Goal: Task Accomplishment & Management: Use online tool/utility

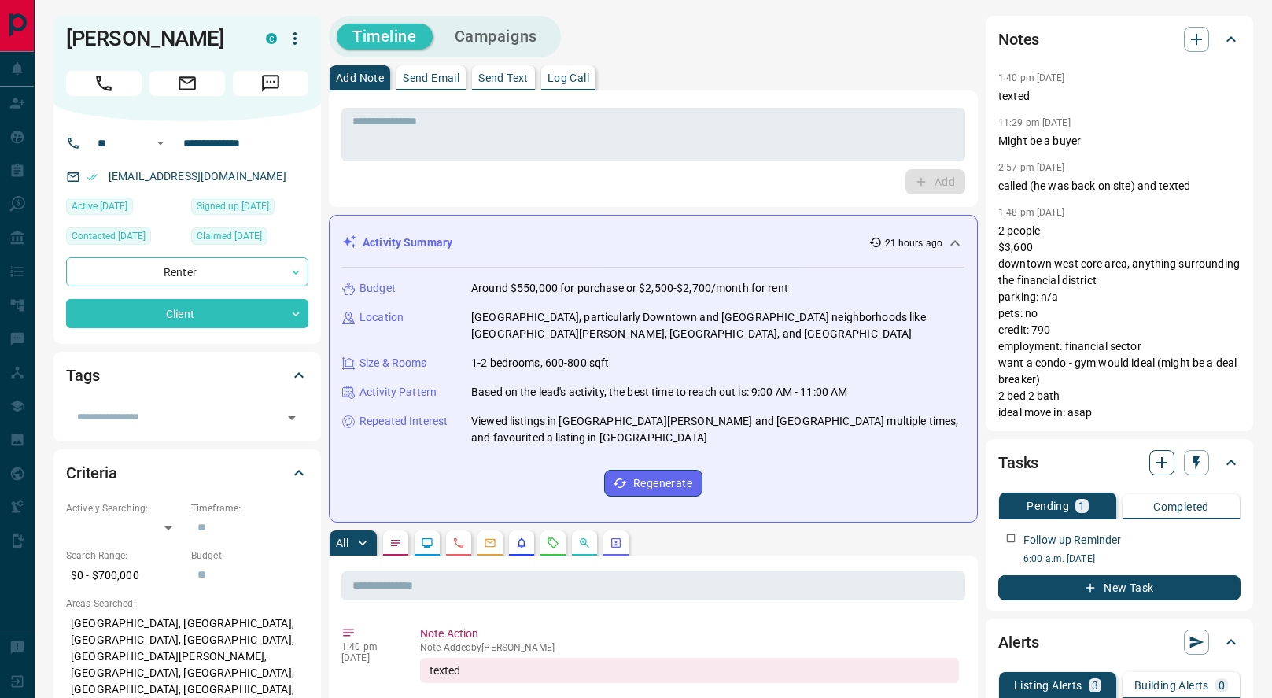
click at [1155, 464] on icon "button" at bounding box center [1162, 462] width 19 height 19
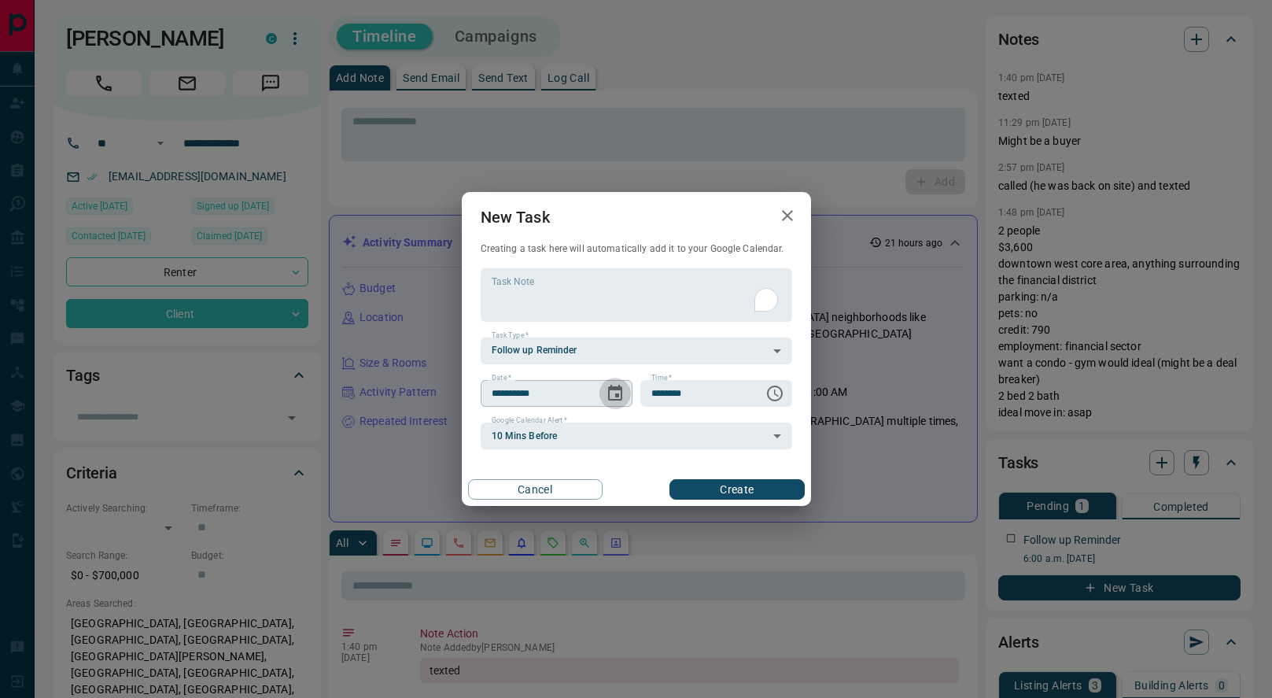
click at [609, 389] on icon "Choose date, selected date is Sep 17, 2025" at bounding box center [615, 393] width 14 height 16
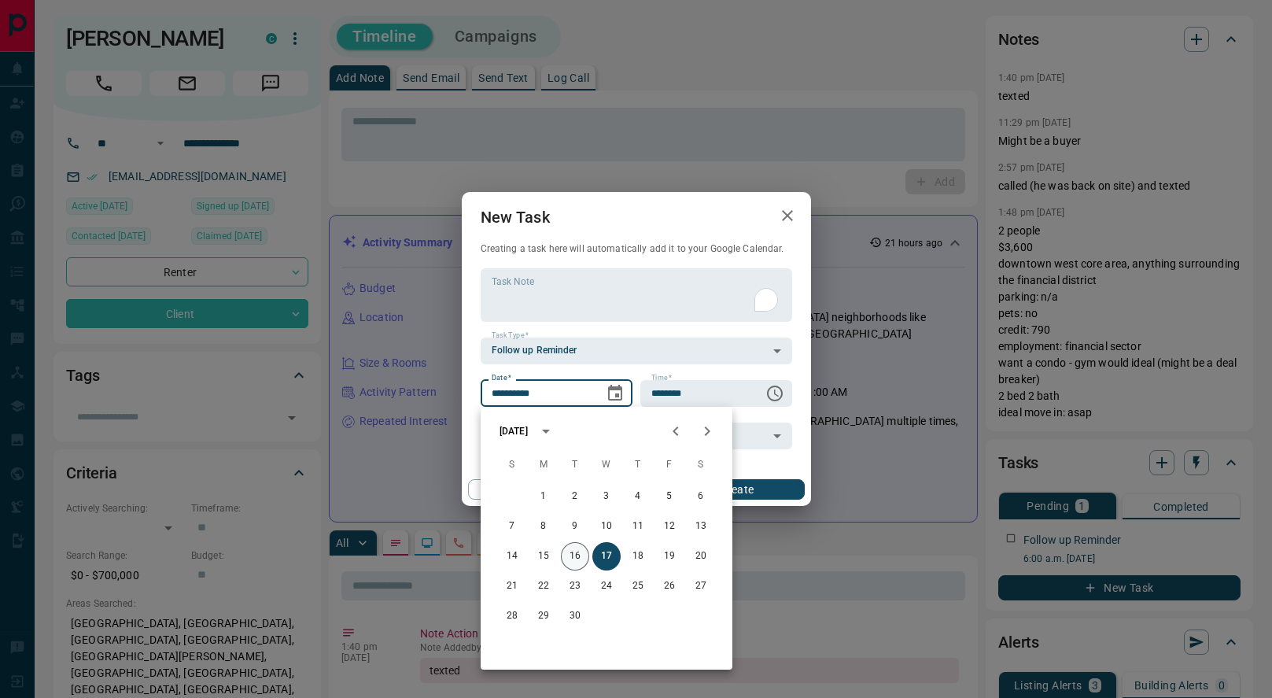
click at [577, 556] on button "16" at bounding box center [575, 556] width 28 height 28
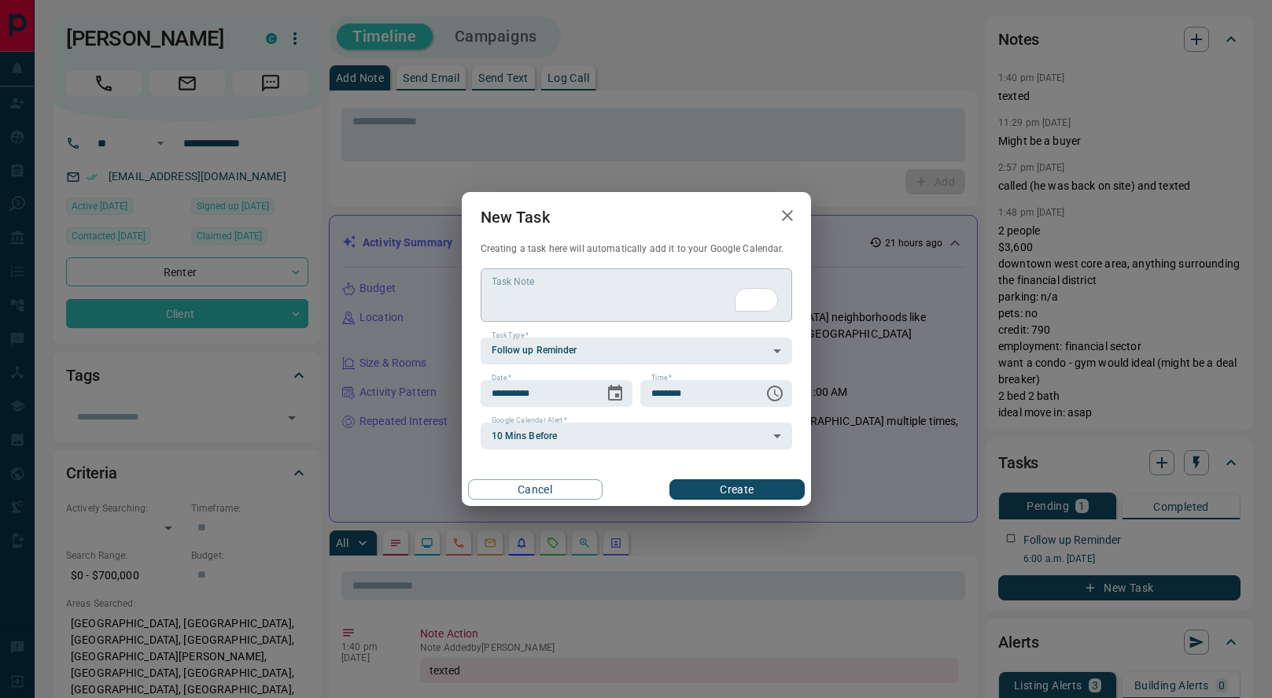
type input "**********"
click at [558, 301] on textarea "Task Note" at bounding box center [637, 295] width 290 height 40
type textarea "**********"
click at [781, 393] on icon "Choose time, selected time is 6:00 AM" at bounding box center [775, 394] width 16 height 16
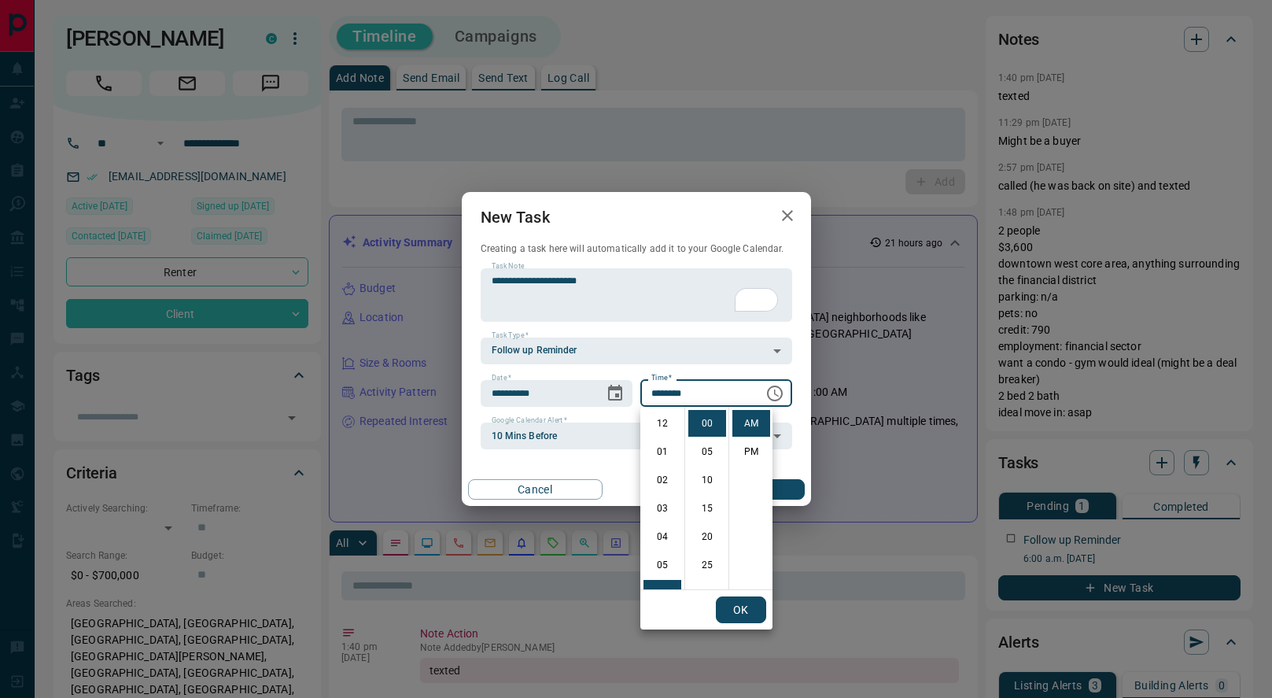
scroll to position [170, 0]
drag, startPoint x: 663, startPoint y: 486, endPoint x: 665, endPoint y: 601, distance: 114.9
click at [665, 601] on div "12 01 02 03 04 05 06 07 08 09 10 11 00 05 10 15 20 25 30 35 40 45 50 55 AM PM OK" at bounding box center [706, 518] width 132 height 223
drag, startPoint x: 655, startPoint y: 550, endPoint x: 668, endPoint y: 459, distance: 92.1
click at [668, 459] on ul "12 01 02 03 04 05 06 07 08 09 10 11" at bounding box center [662, 498] width 44 height 183
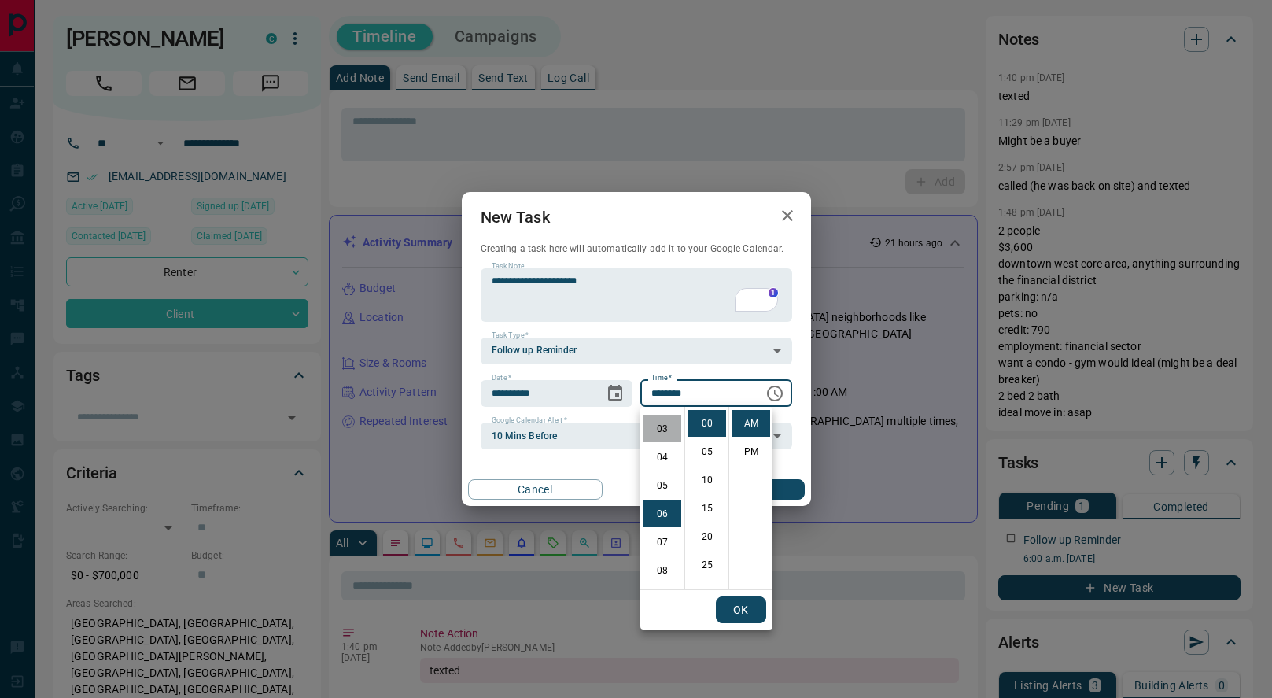
click at [659, 431] on li "03" at bounding box center [663, 428] width 38 height 27
click at [751, 452] on li "PM" at bounding box center [752, 451] width 38 height 27
type input "********"
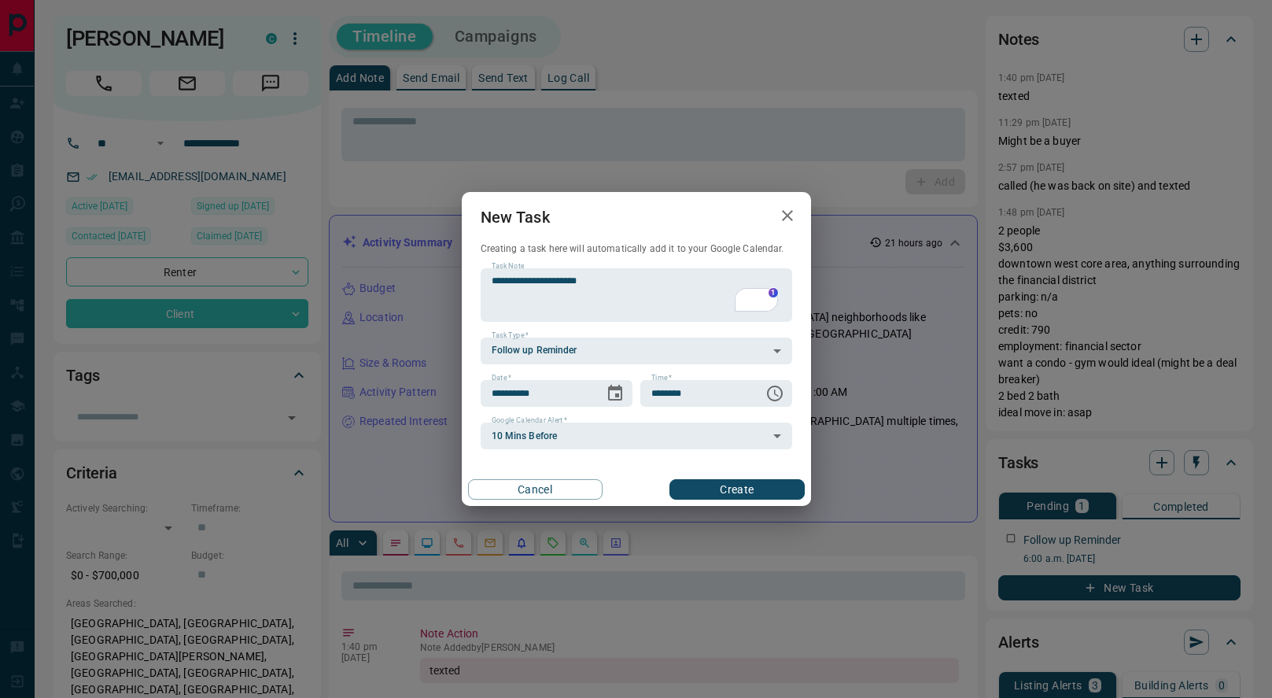
scroll to position [24, 0]
click at [777, 497] on button "Create" at bounding box center [737, 489] width 135 height 20
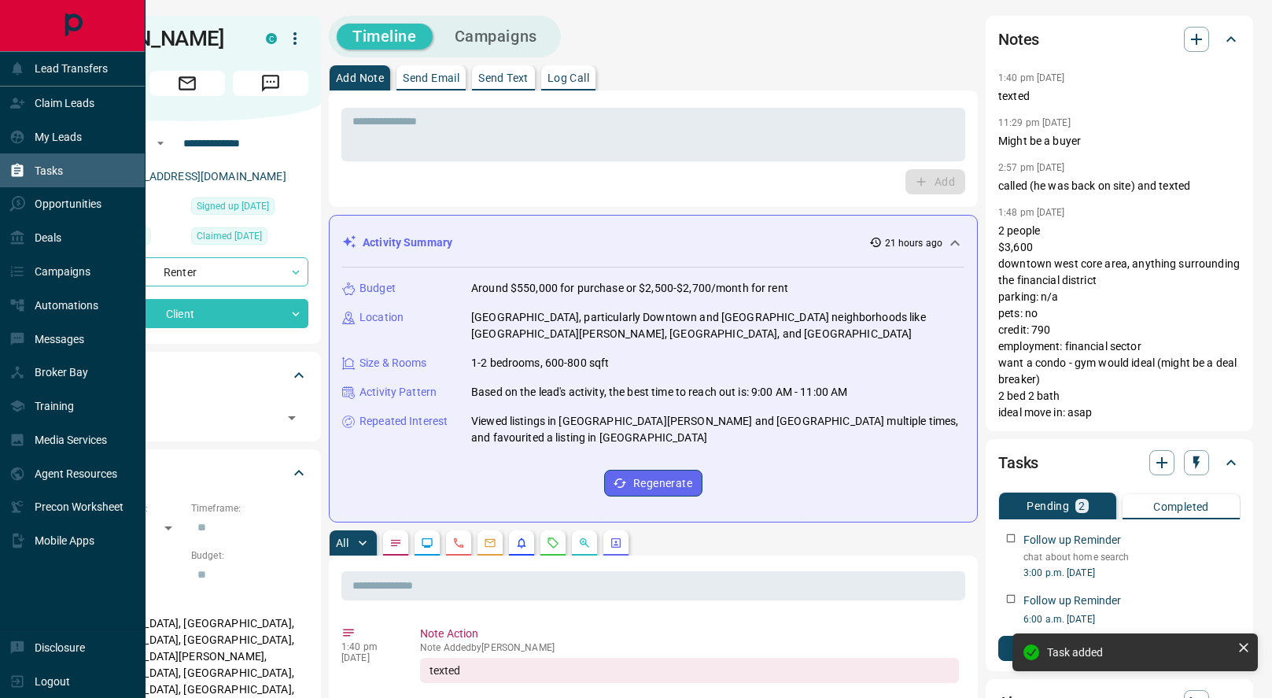
click at [30, 175] on div "Tasks" at bounding box center [36, 170] width 54 height 26
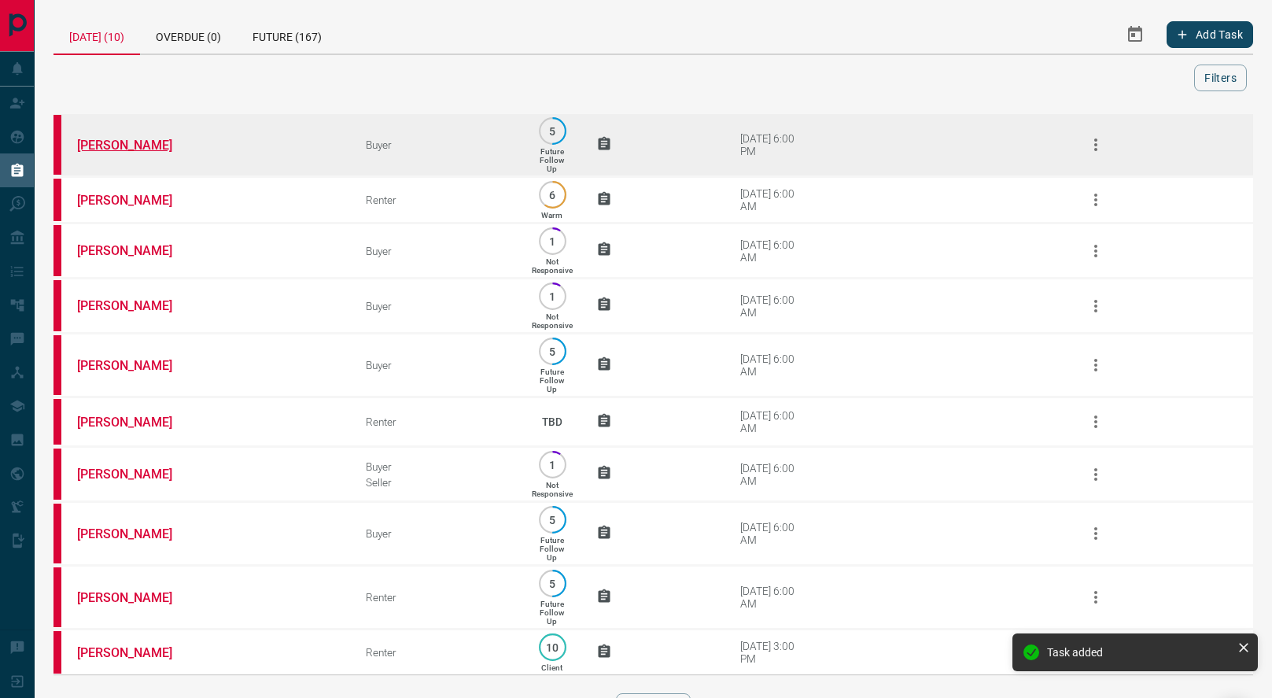
click at [155, 147] on link "[PERSON_NAME]" at bounding box center [136, 145] width 118 height 15
